Goal: Transaction & Acquisition: Purchase product/service

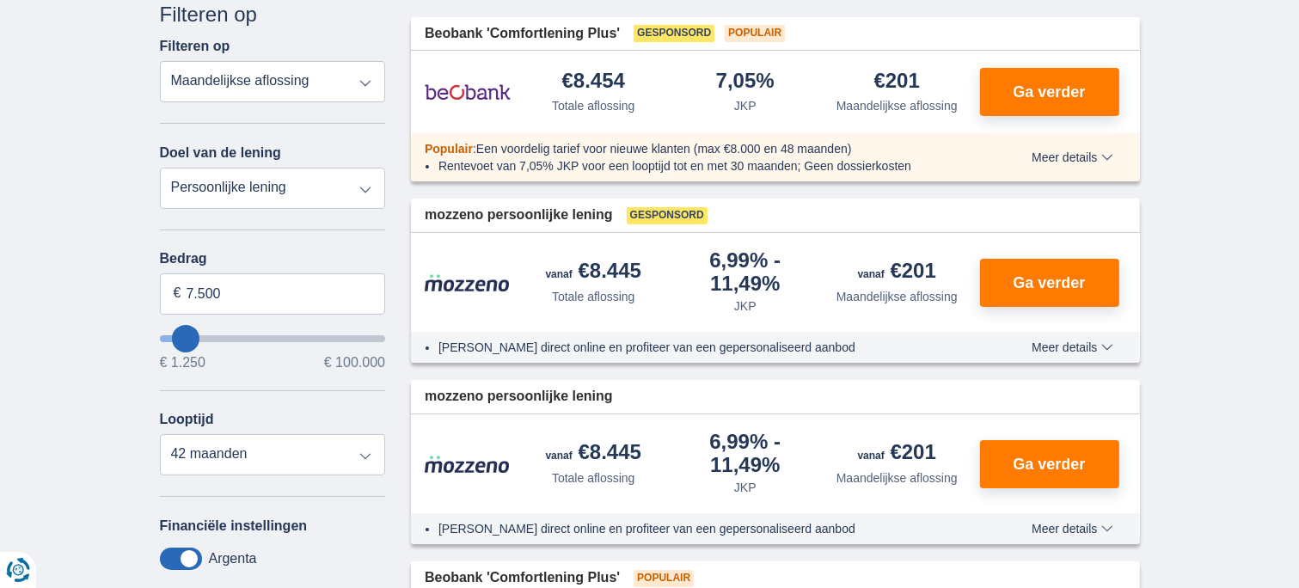
scroll to position [258, 0]
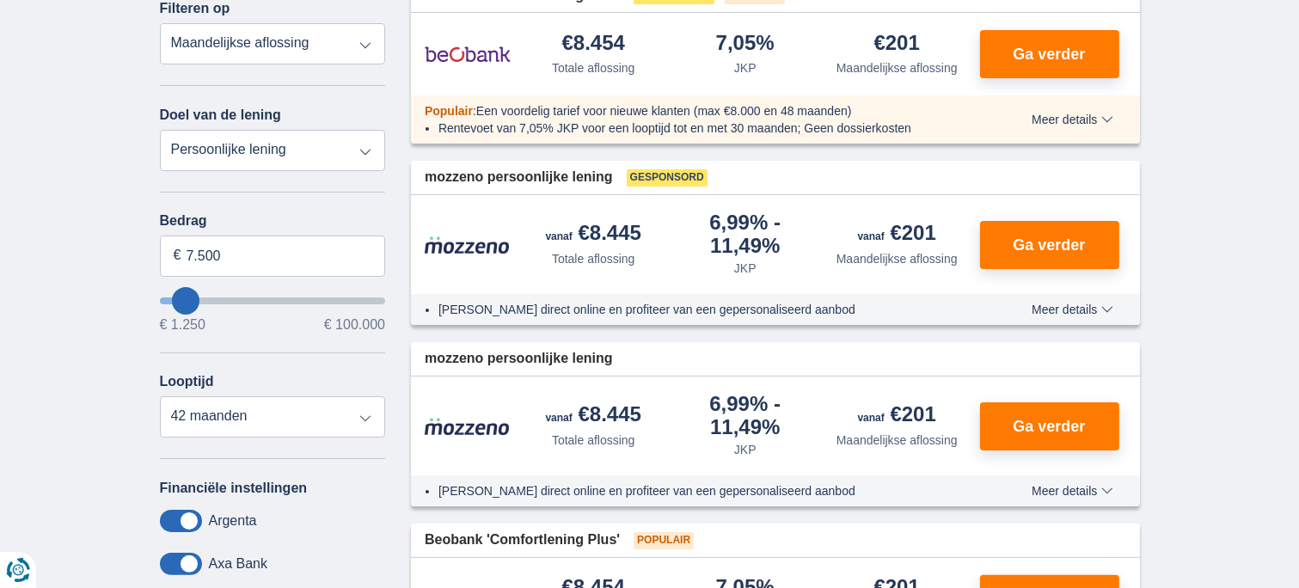
type input "6.250"
type input "6250"
type input "7.250"
type input "12250"
type input "12.250"
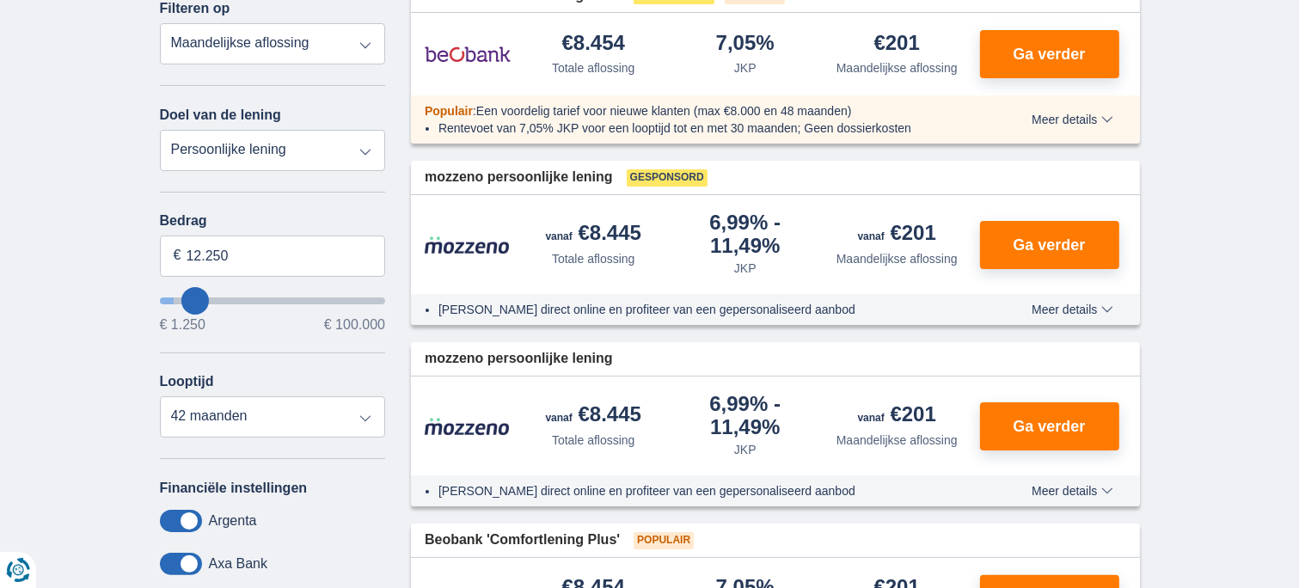
select select "60"
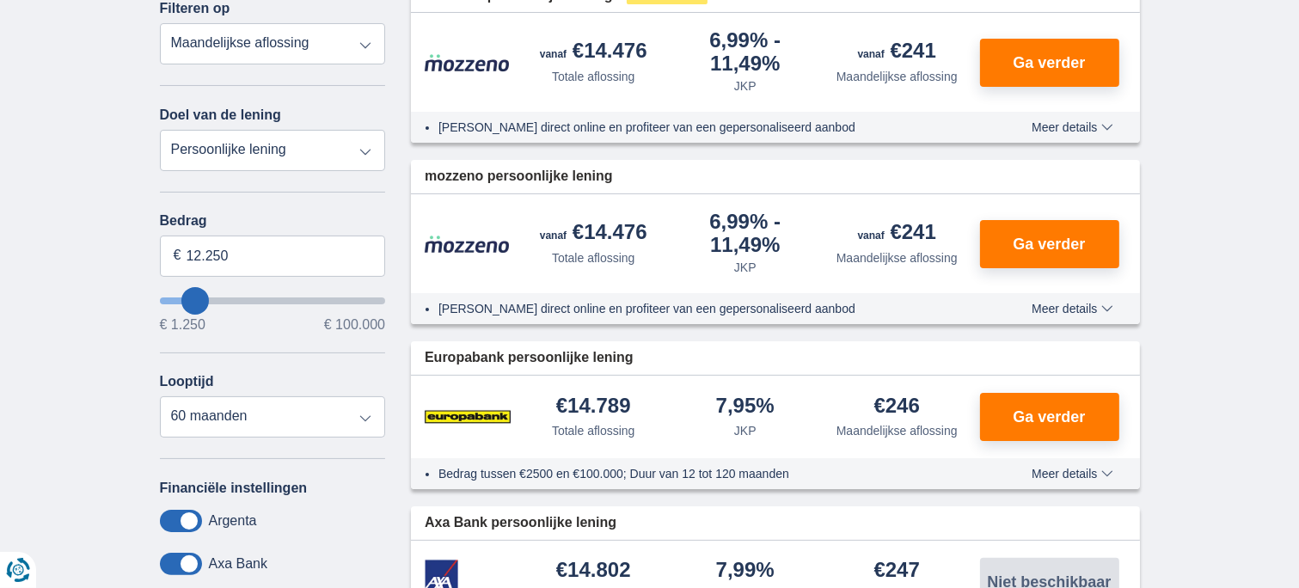
type input "16250"
type input "16.250"
select select "84"
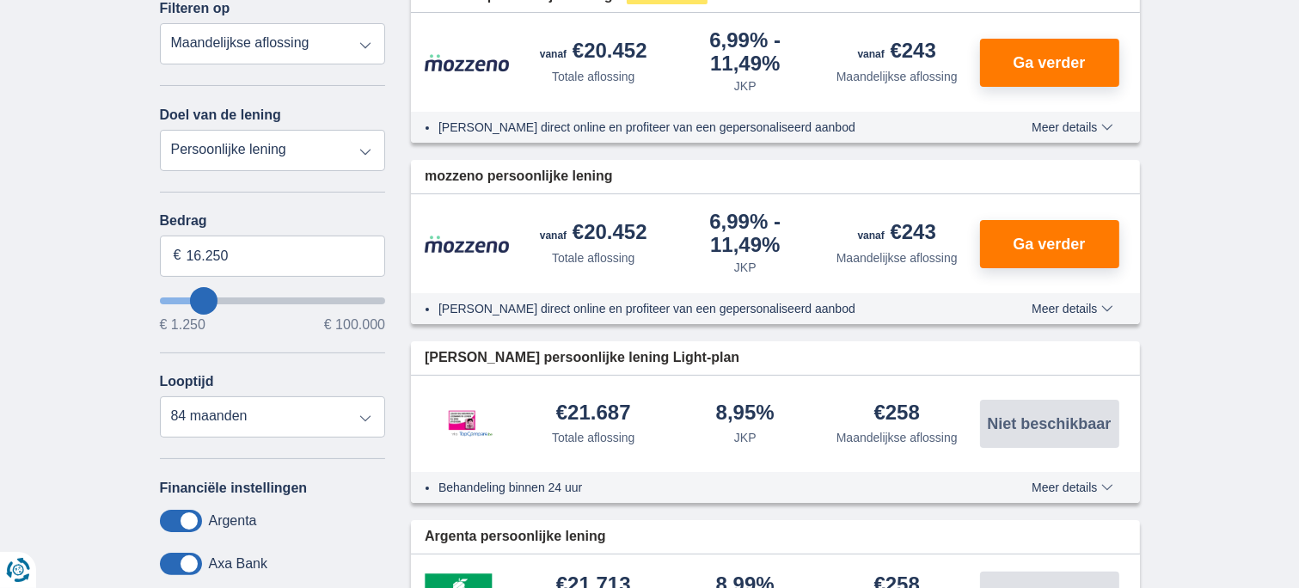
type input "32.250"
type input "32250"
type input "33.250"
type input "33250"
select select "120"
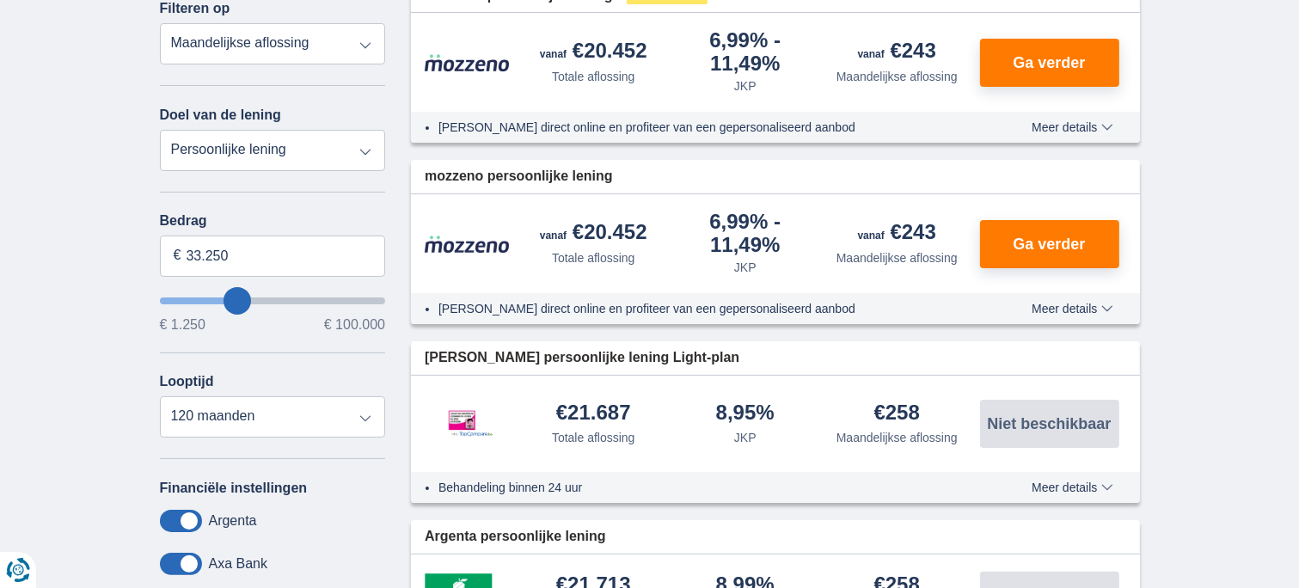
type input "57.250"
type input "57250"
click at [285, 298] on input "wantToBorrow" at bounding box center [273, 301] width 226 height 7
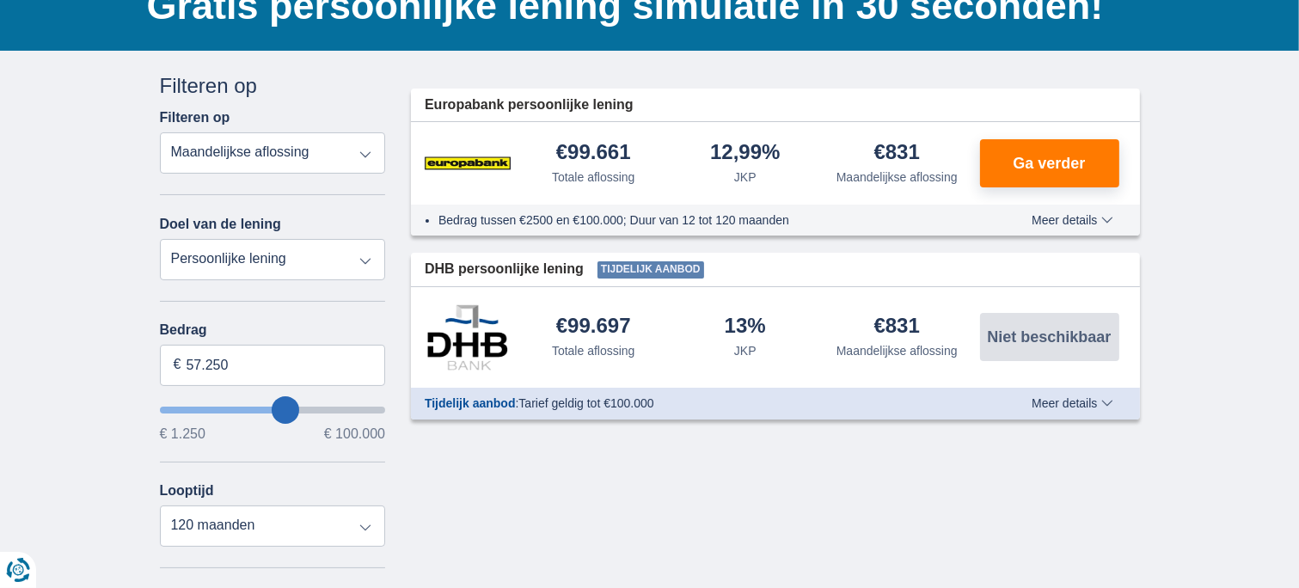
scroll to position [172, 0]
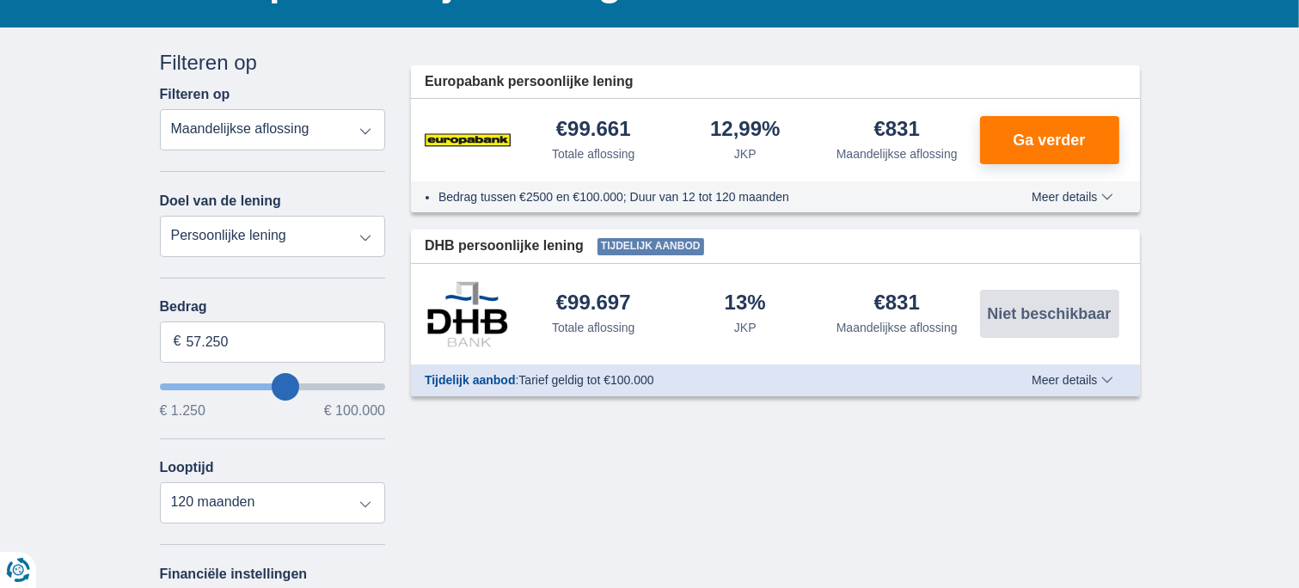
type input "48.250"
type input "48250"
click at [267, 384] on input "wantToBorrow" at bounding box center [273, 387] width 226 height 7
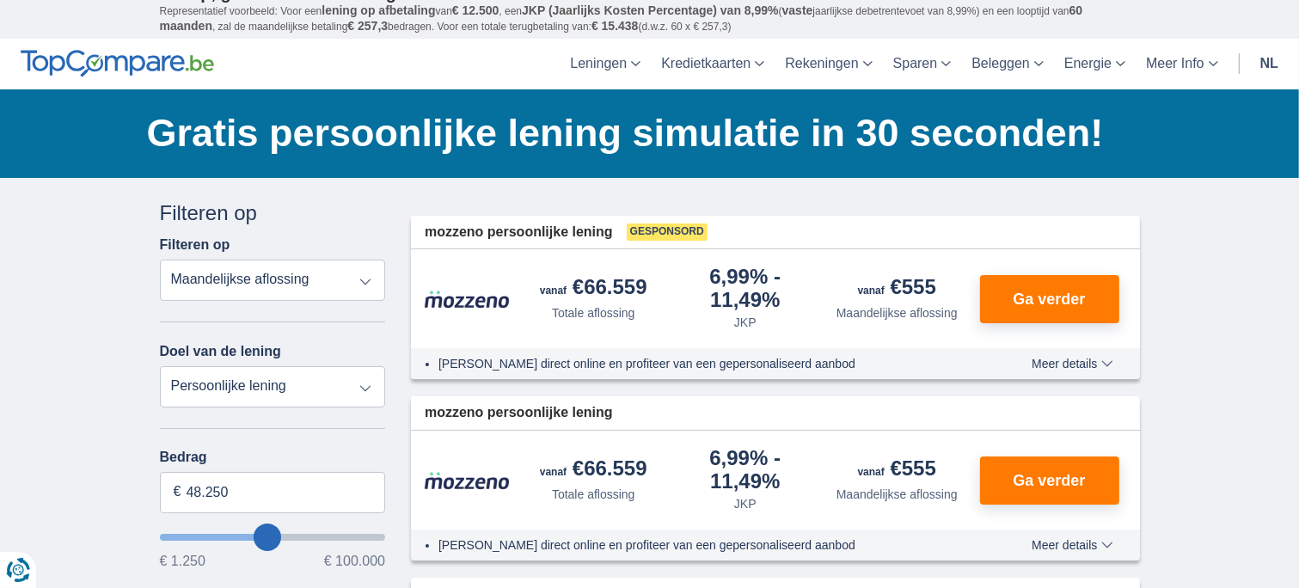
scroll to position [86, 0]
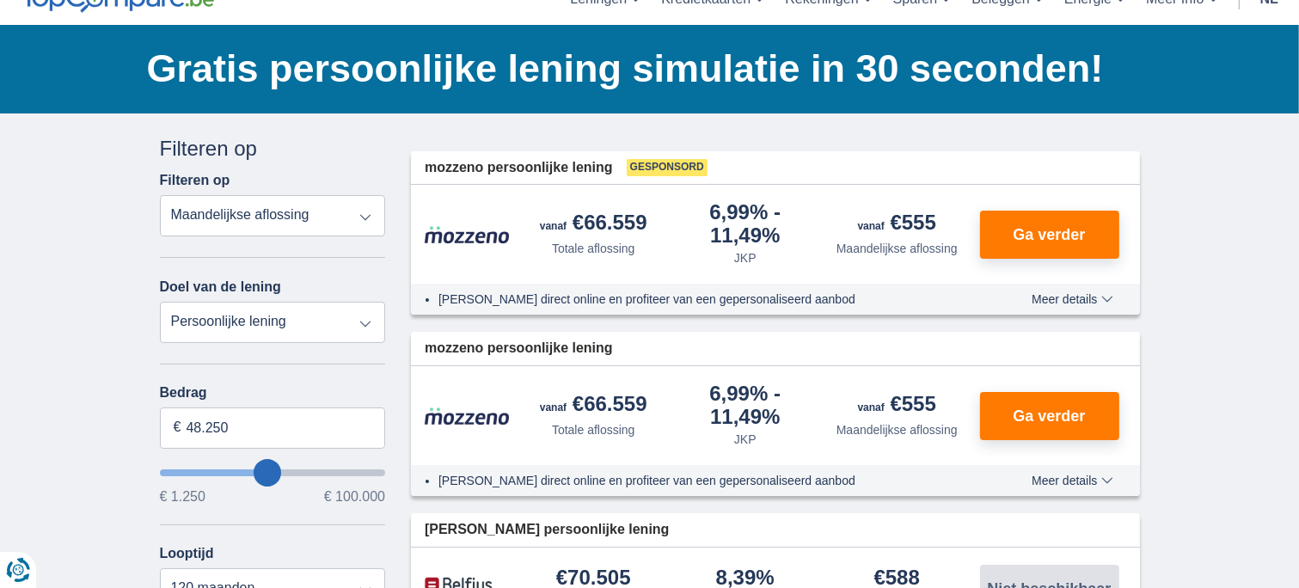
click at [280, 470] on input "wantToBorrow" at bounding box center [273, 473] width 226 height 7
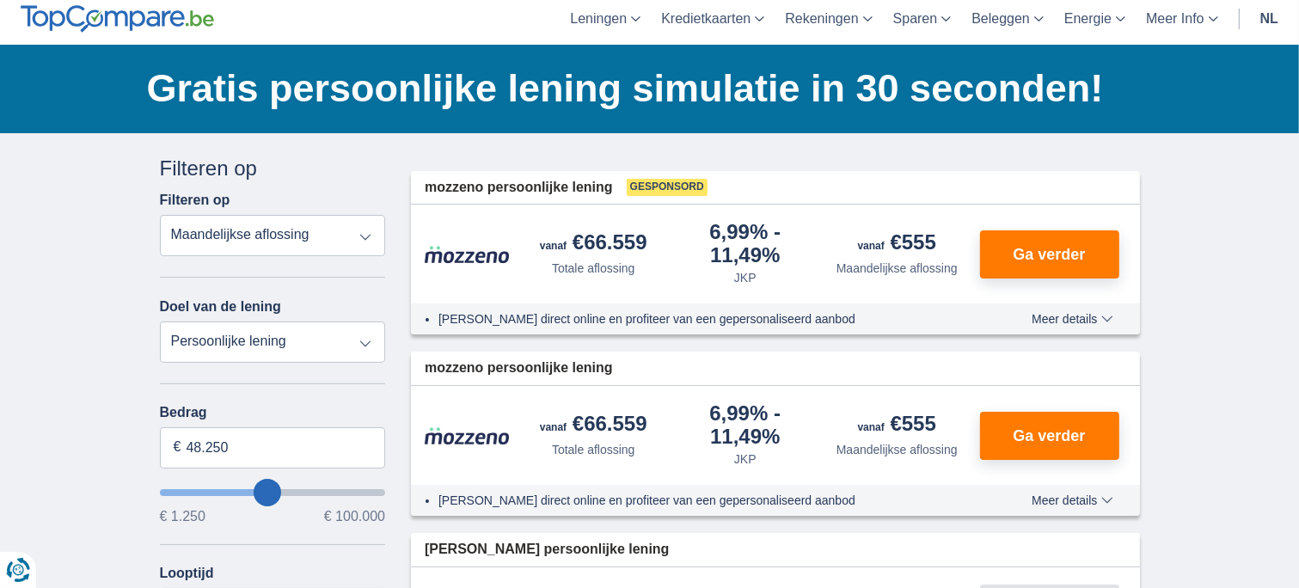
scroll to position [172, 0]
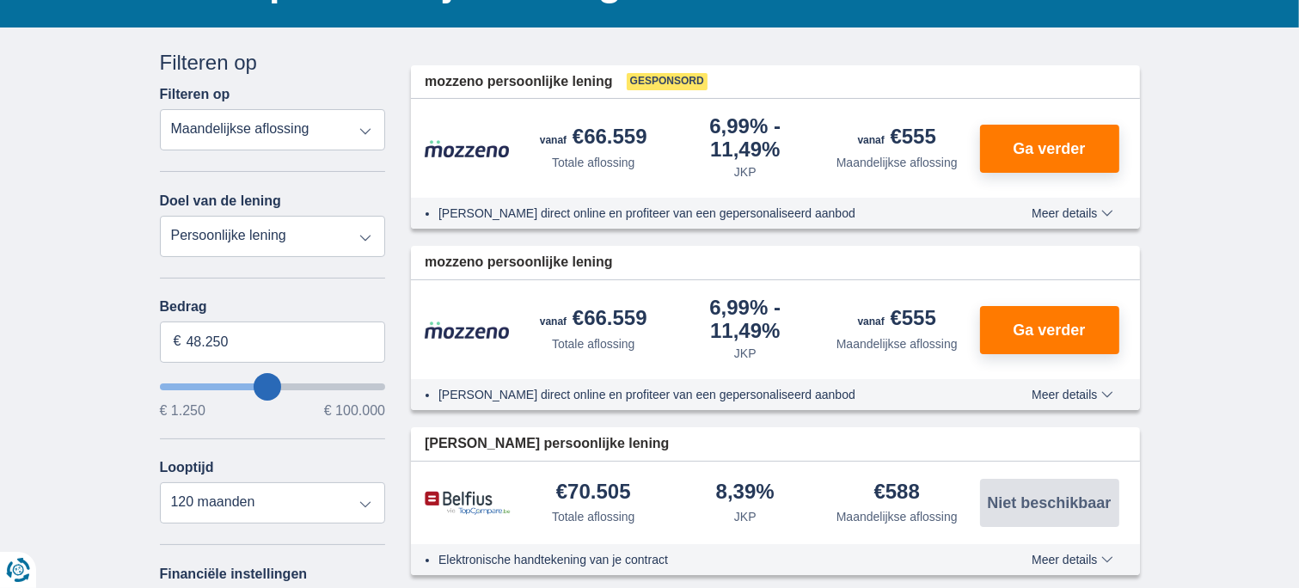
type input "59.250"
type input "59250"
click at [289, 384] on input "wantToBorrow" at bounding box center [273, 387] width 226 height 7
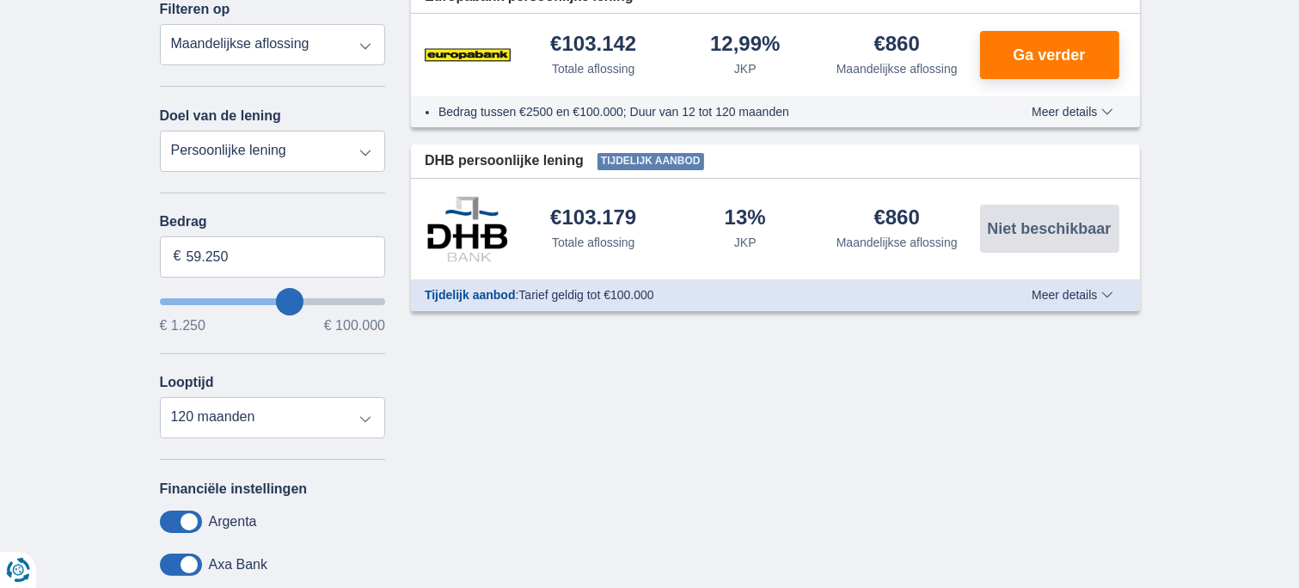
scroll to position [258, 0]
type input "48.250"
type input "47250"
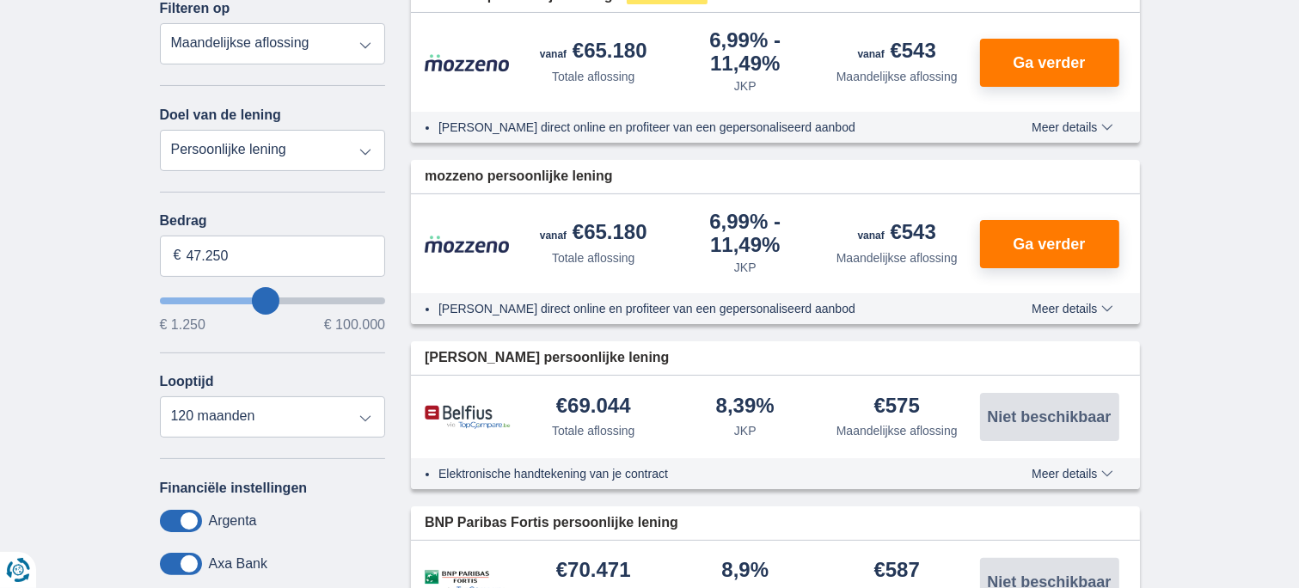
type input "55.250"
type input "55250"
click at [282, 298] on input "wantToBorrow" at bounding box center [273, 301] width 226 height 7
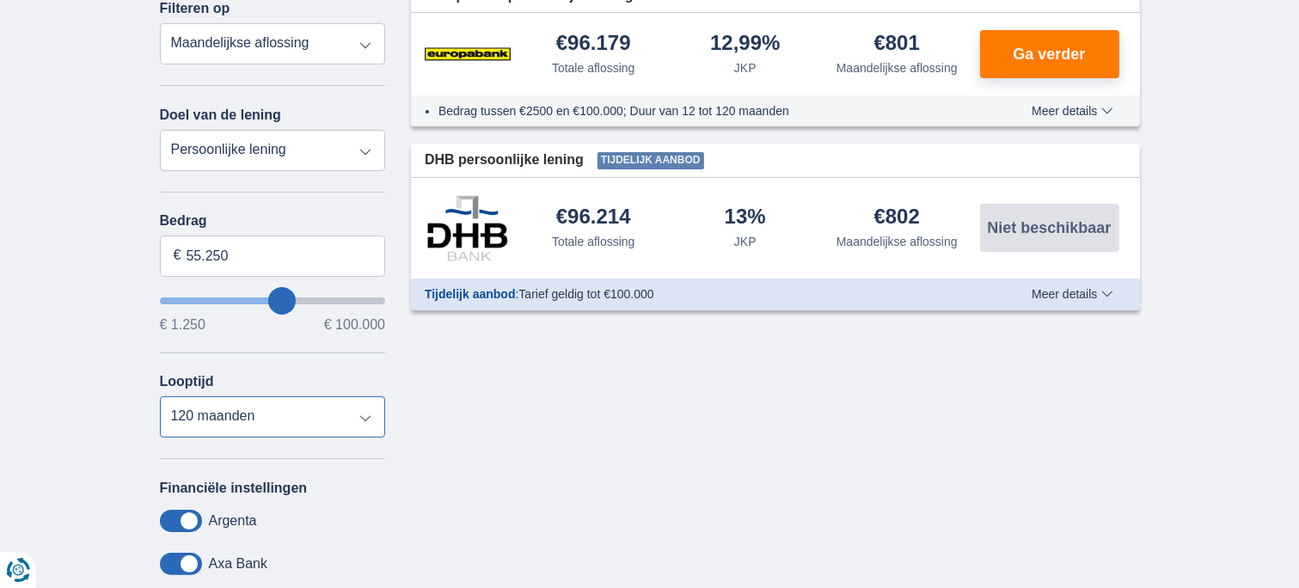
click at [361, 415] on select "12 maanden 18 maanden 24 maanden 30 maanden 36 maanden 42 maanden 48 maanden 60…" at bounding box center [273, 416] width 226 height 41
click at [160, 396] on select "12 maanden 18 maanden 24 maanden 30 maanden 36 maanden 42 maanden 48 maanden 60…" at bounding box center [273, 416] width 226 height 41
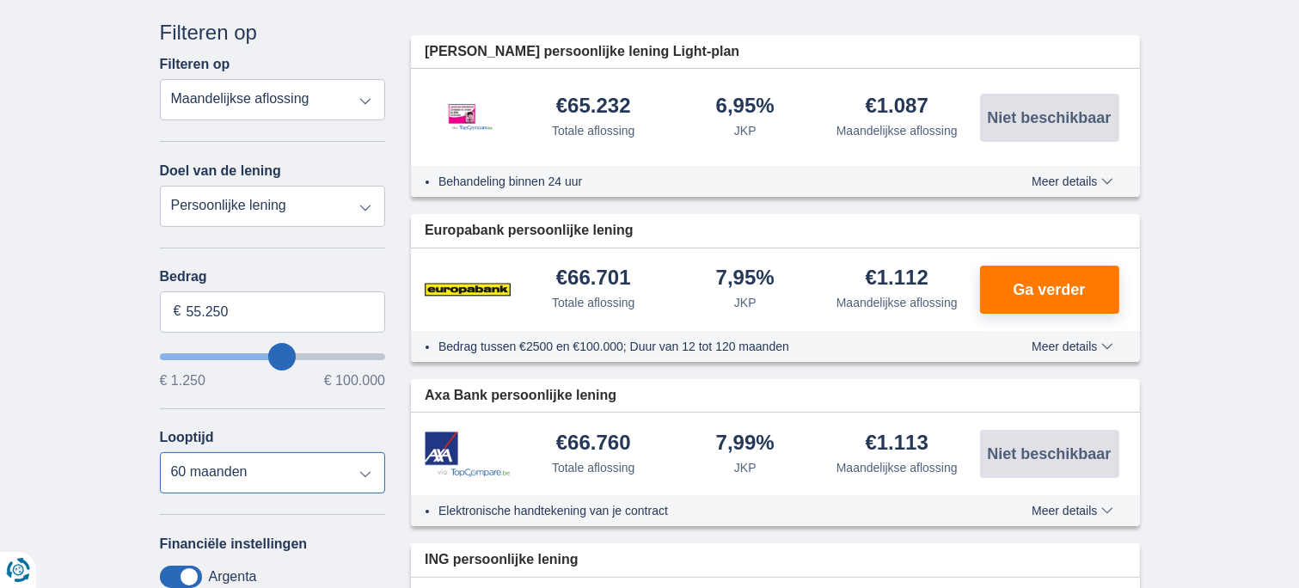
scroll to position [172, 0]
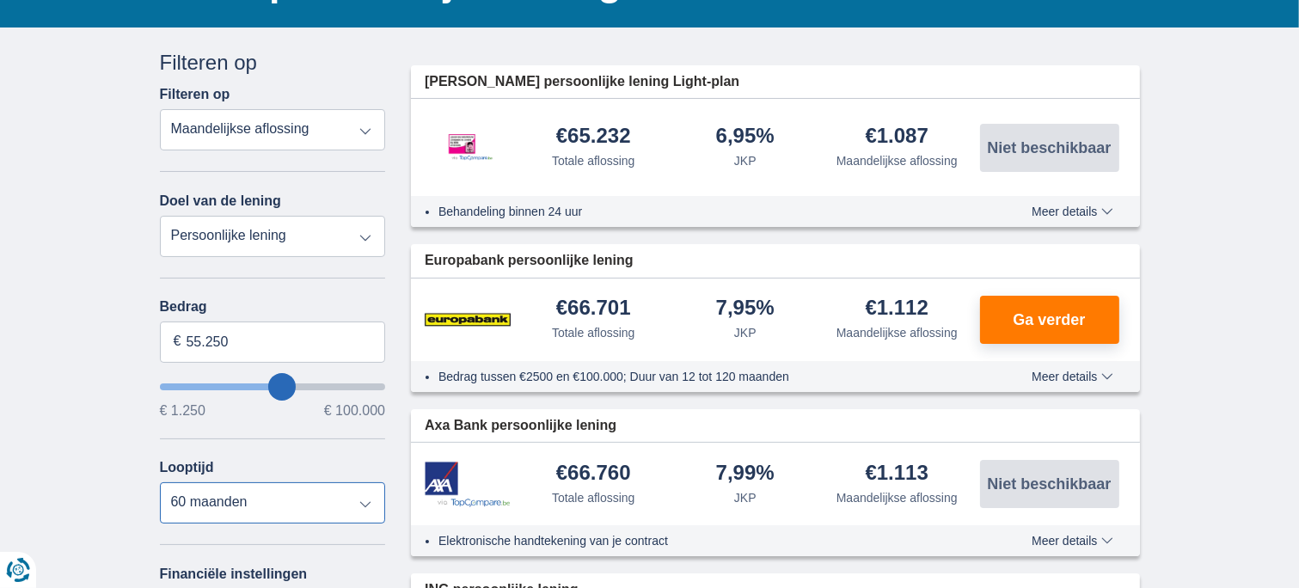
click at [365, 505] on select "12 maanden 18 maanden 24 maanden 30 maanden 36 maanden 42 maanden 48 maanden 60…" at bounding box center [273, 502] width 226 height 41
select select "48"
click at [160, 482] on select "12 maanden 18 maanden 24 maanden 30 maanden 36 maanden 42 maanden 48 maanden 60…" at bounding box center [273, 502] width 226 height 41
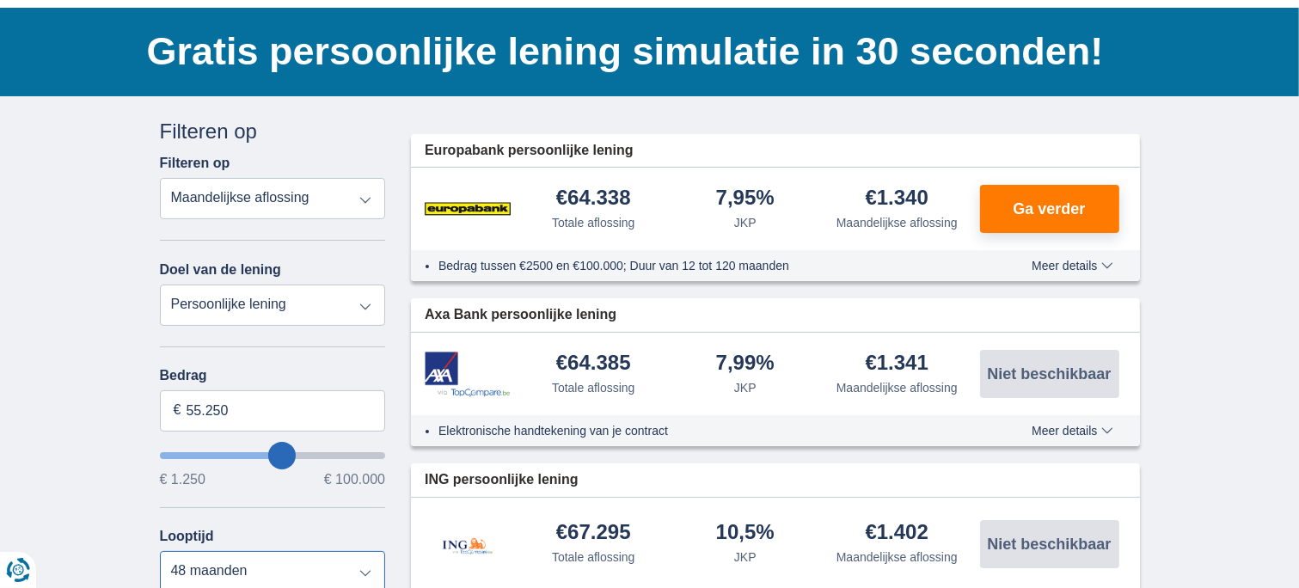
scroll to position [86, 0]
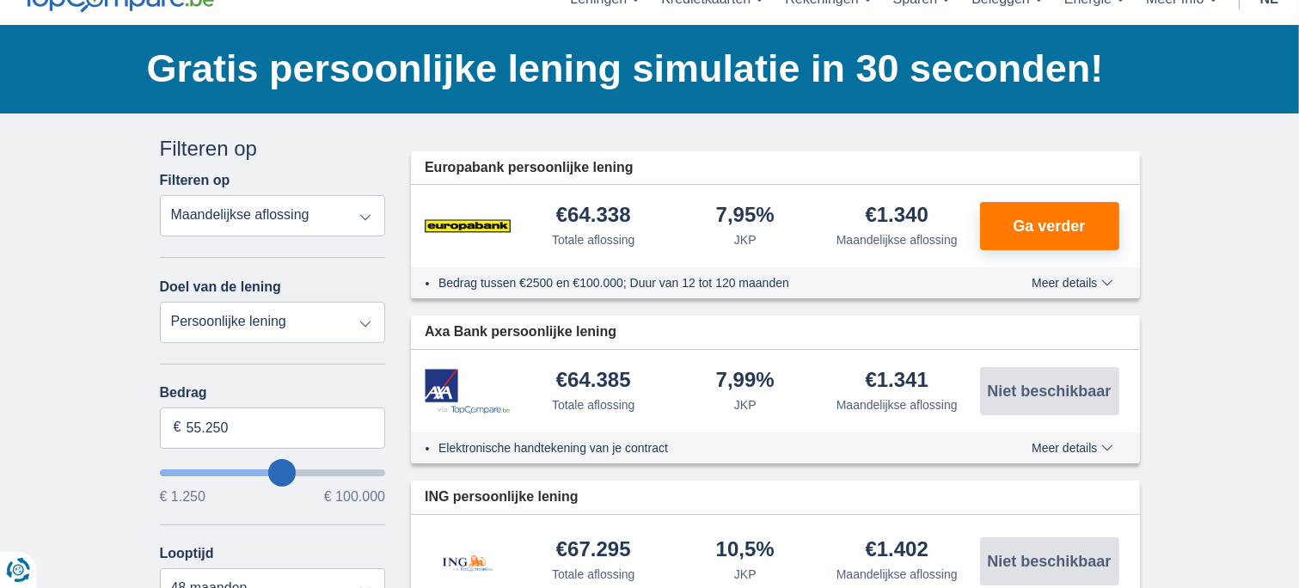
click at [1108, 285] on span "Meer details" at bounding box center [1072, 283] width 81 height 12
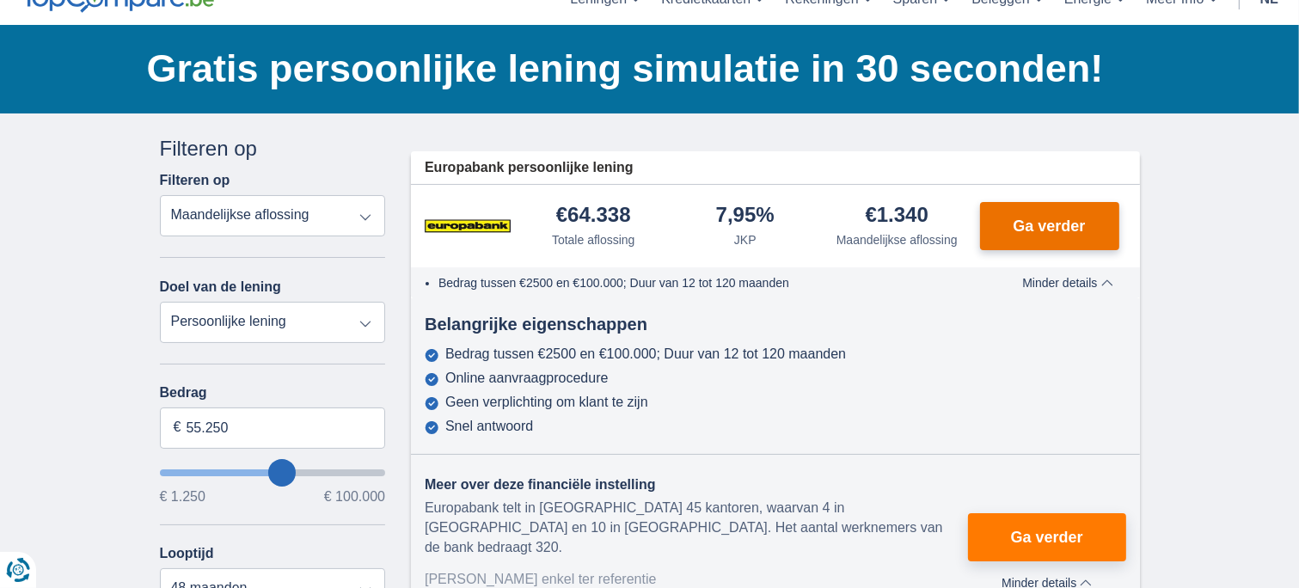
click at [1018, 223] on span "Ga verder" at bounding box center [1049, 225] width 72 height 15
